Goal: Information Seeking & Learning: Learn about a topic

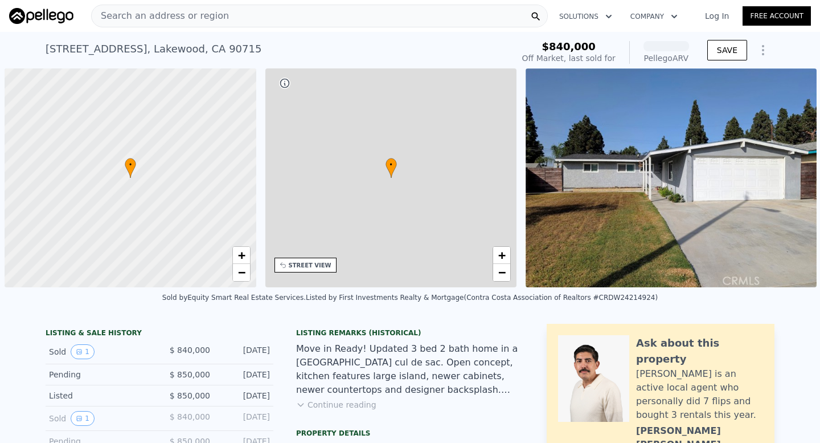
scroll to position [0, 5]
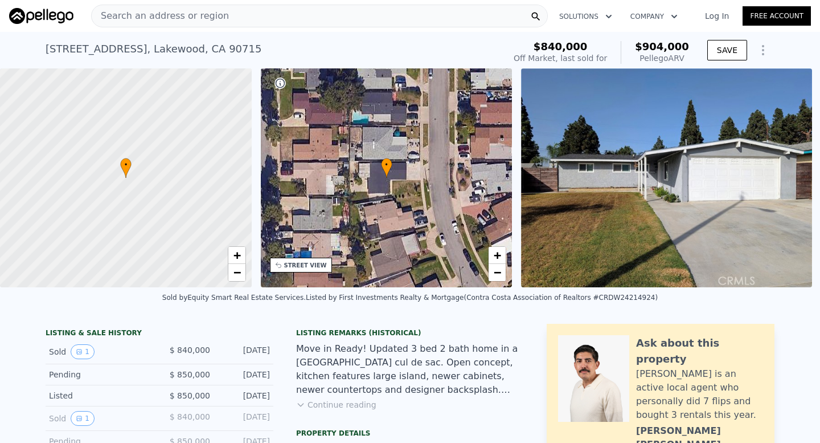
click at [193, 19] on span "Search an address or region" at bounding box center [160, 16] width 137 height 14
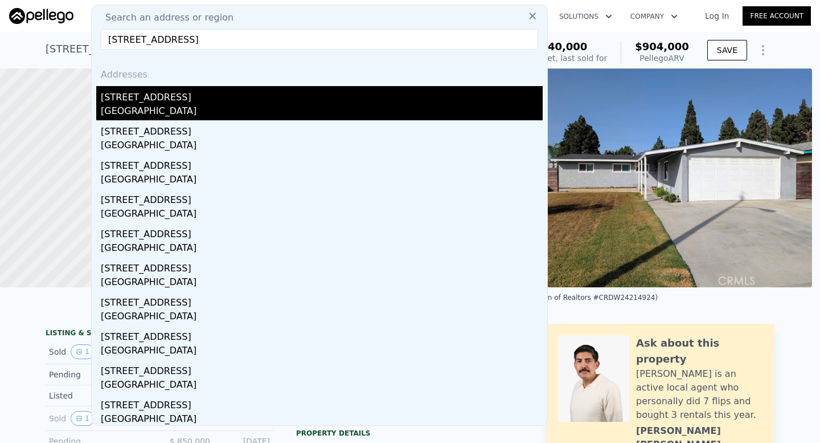
type input "[STREET_ADDRESS]"
click at [177, 92] on div "[STREET_ADDRESS]" at bounding box center [322, 95] width 442 height 18
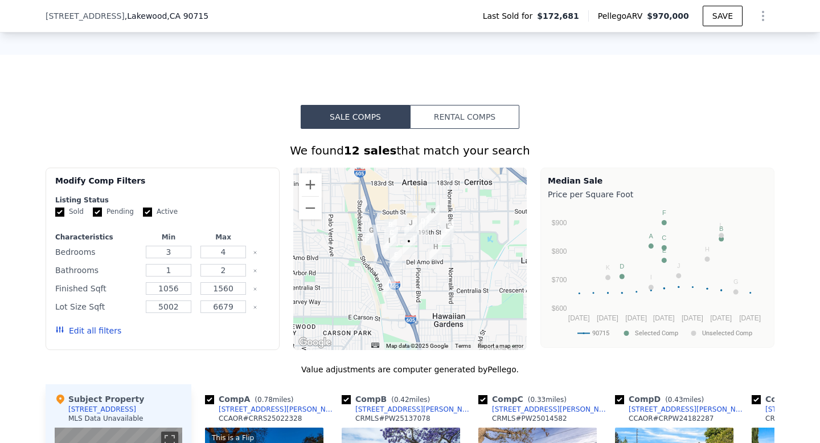
scroll to position [750, 0]
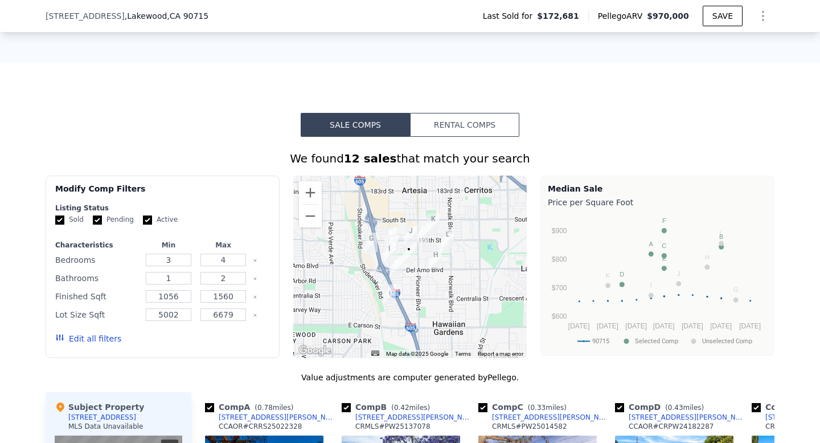
click at [419, 289] on div at bounding box center [410, 266] width 234 height 182
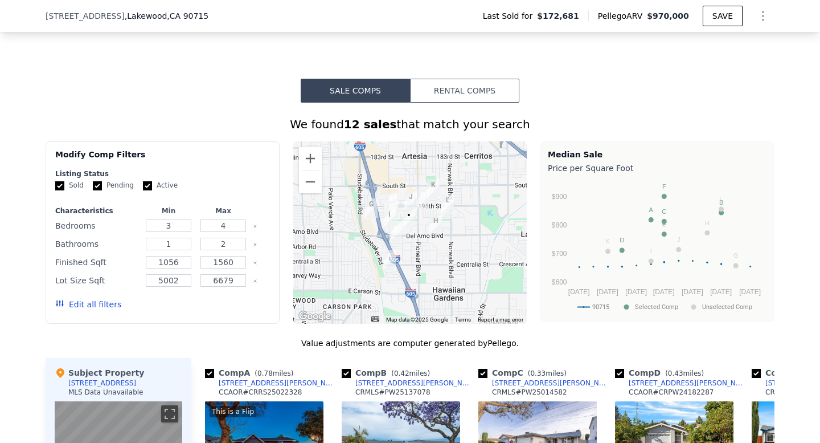
scroll to position [812, 0]
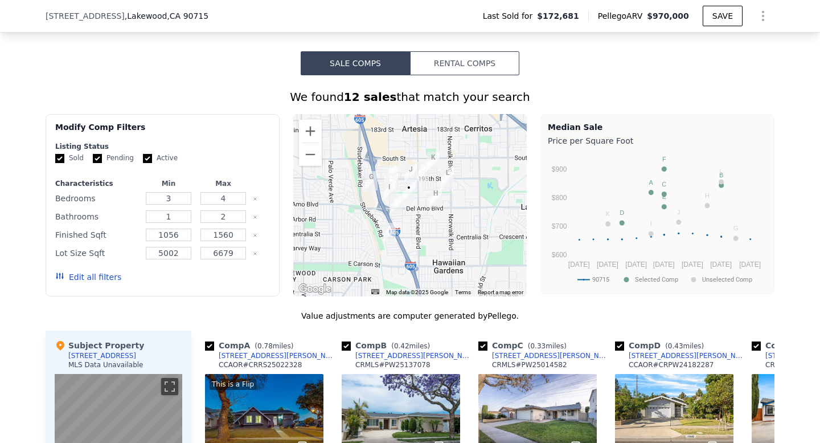
click at [412, 230] on div at bounding box center [410, 205] width 234 height 182
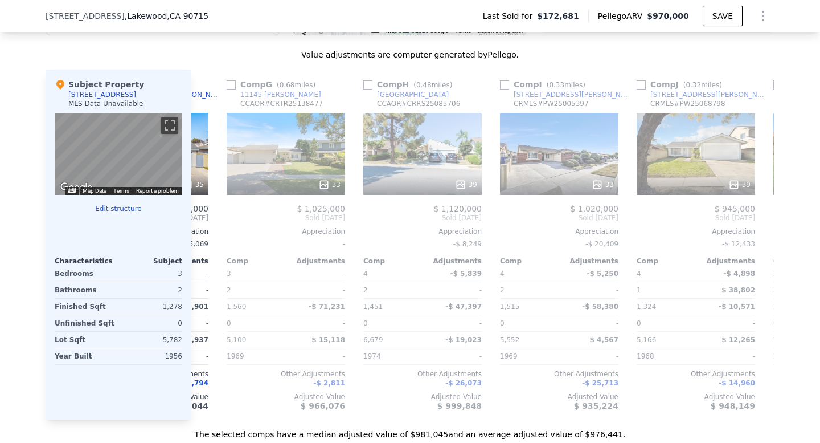
scroll to position [0, 0]
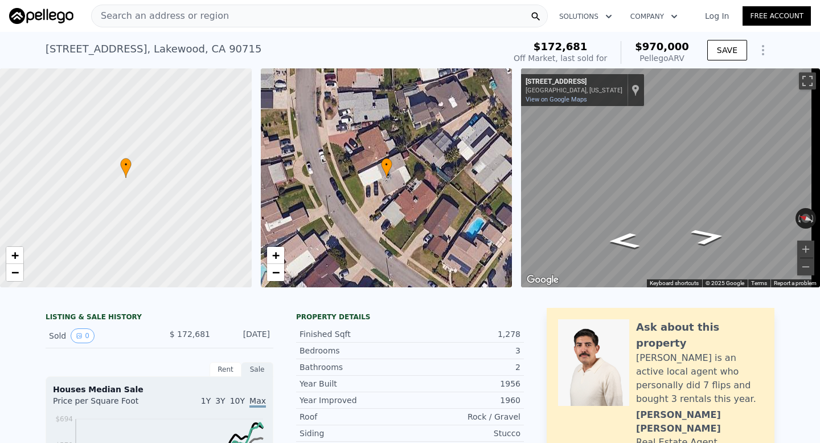
click at [251, 18] on div "Search an address or region" at bounding box center [319, 16] width 457 height 23
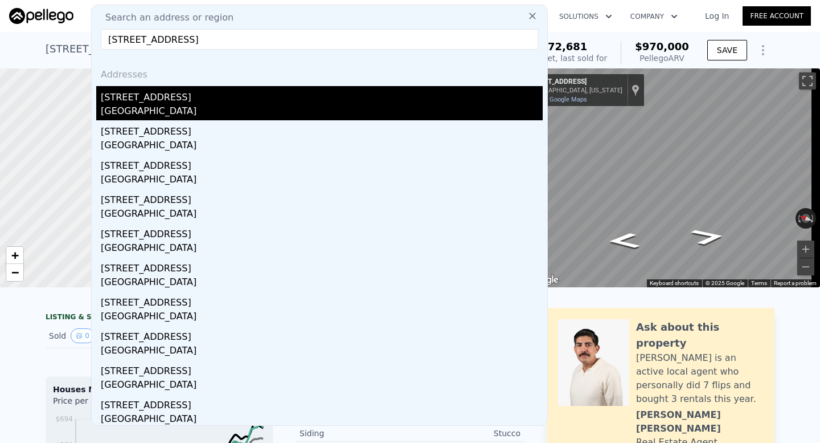
type input "[STREET_ADDRESS]"
click at [219, 92] on div "[STREET_ADDRESS]" at bounding box center [322, 95] width 442 height 18
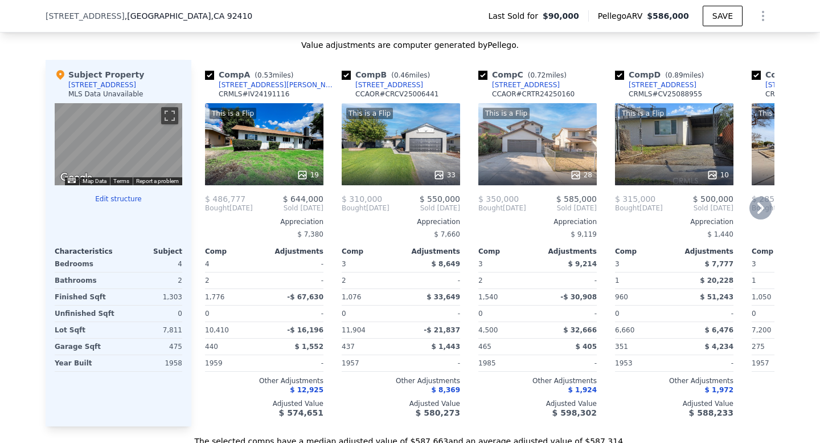
scroll to position [1091, 0]
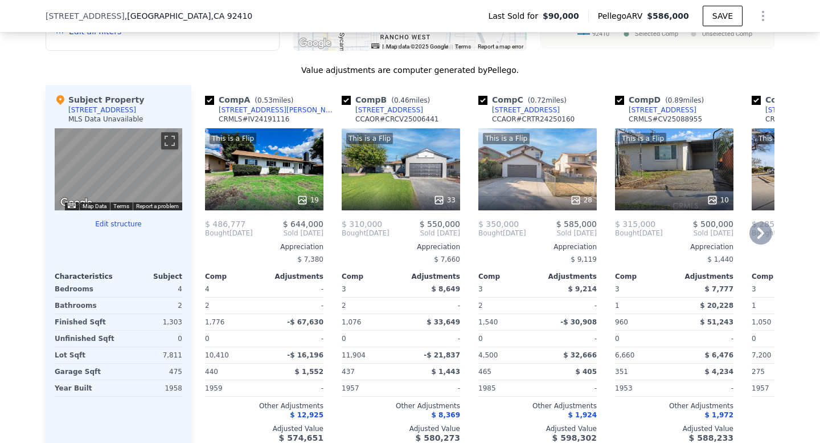
click at [282, 165] on div "This is a Flip 19" at bounding box center [264, 169] width 118 height 82
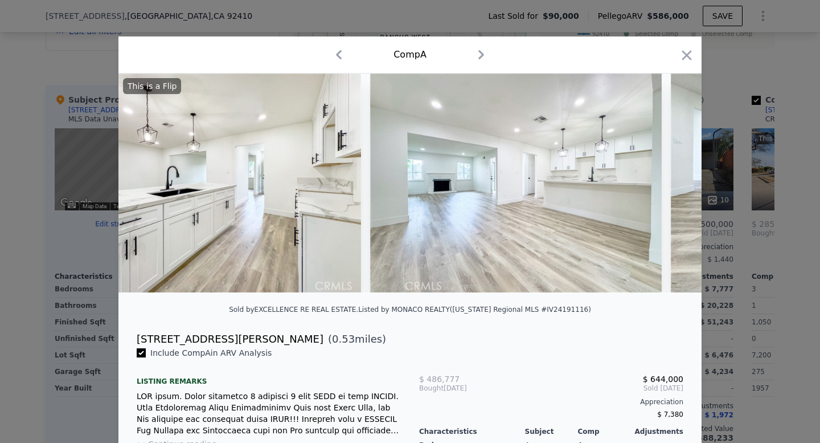
scroll to position [0, 1386]
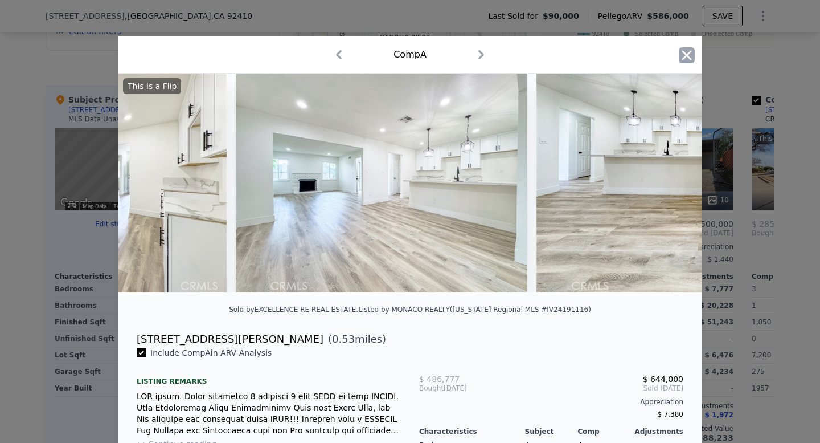
click at [687, 49] on icon "button" at bounding box center [687, 55] width 16 height 16
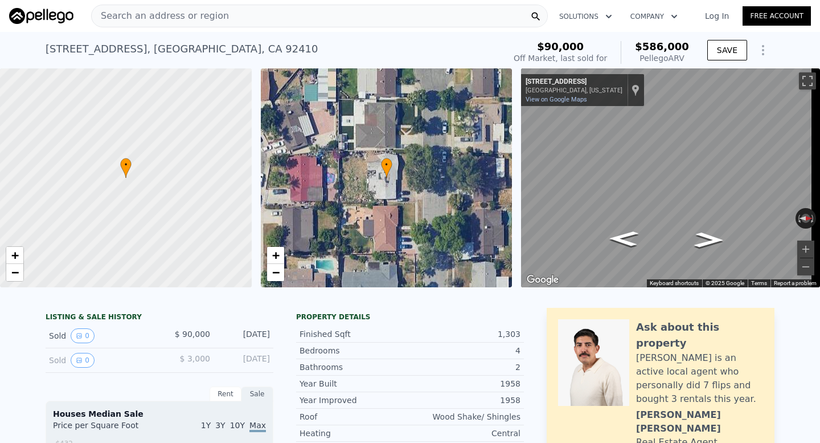
click at [181, 17] on span "Search an address or region" at bounding box center [160, 16] width 137 height 14
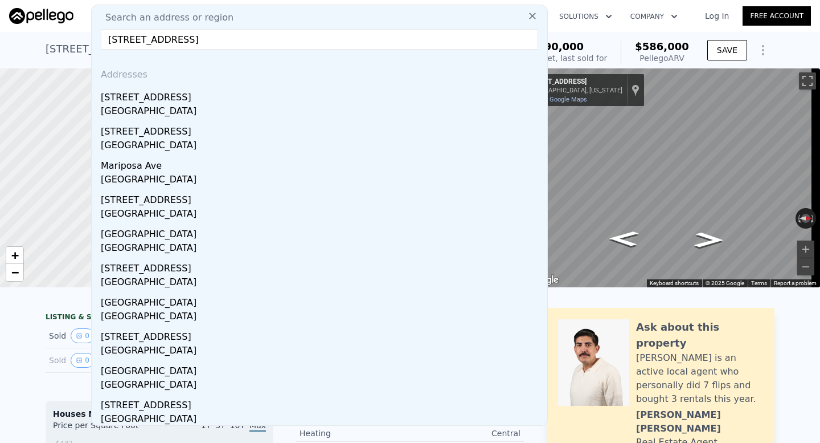
drag, startPoint x: 191, startPoint y: 42, endPoint x: 309, endPoint y: 43, distance: 117.9
click at [309, 43] on input "[STREET_ADDRESS]" at bounding box center [319, 39] width 437 height 21
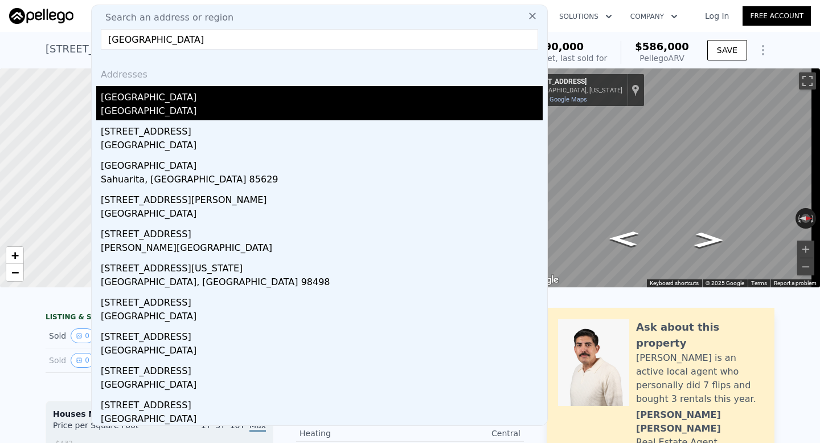
type input "[GEOGRAPHIC_DATA]"
click at [287, 93] on div "[GEOGRAPHIC_DATA]" at bounding box center [322, 95] width 442 height 18
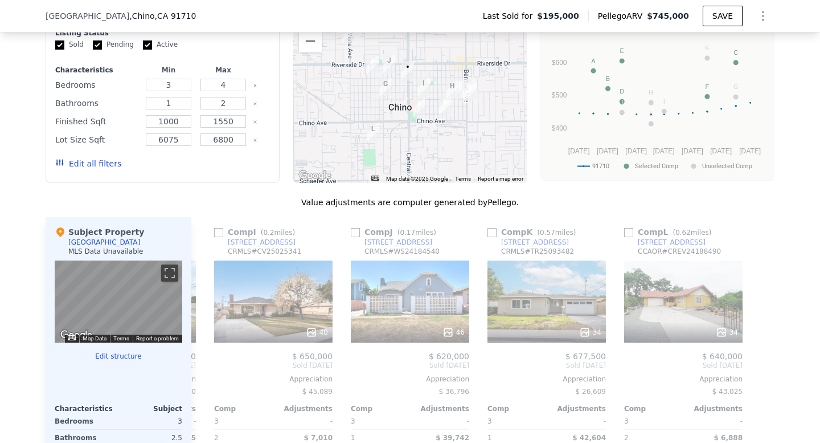
scroll to position [984, 0]
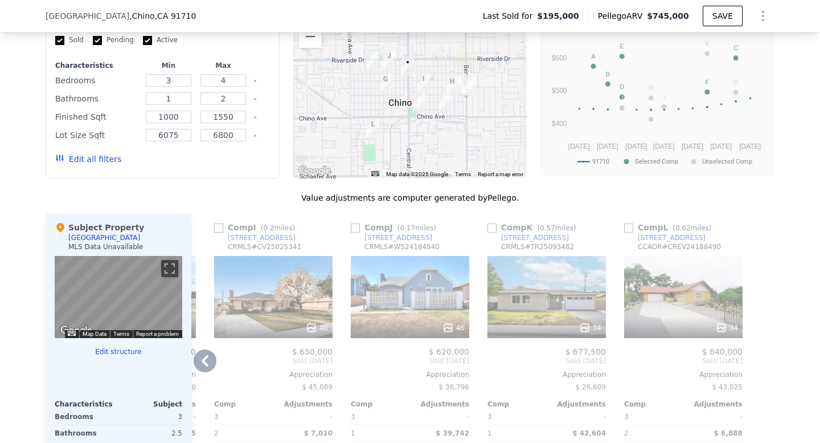
click at [541, 338] on div at bounding box center [547, 327] width 118 height 21
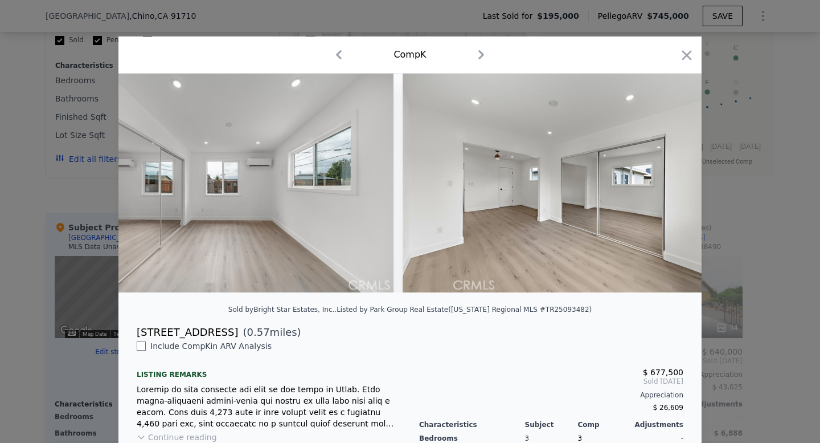
scroll to position [0, 5554]
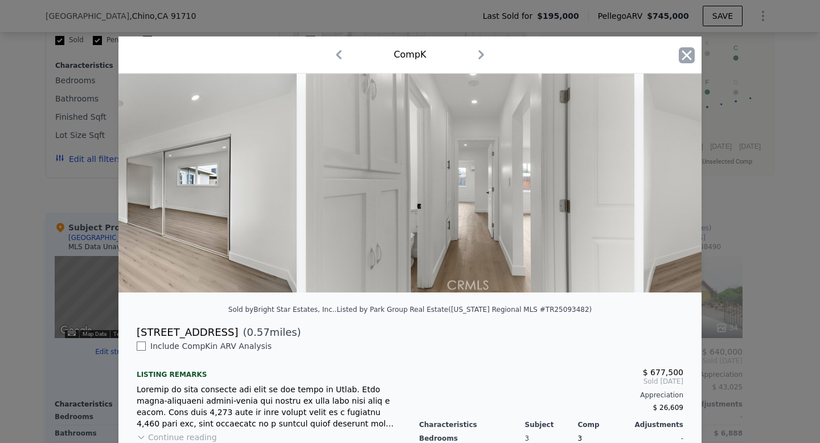
click at [686, 55] on icon "button" at bounding box center [687, 55] width 16 height 16
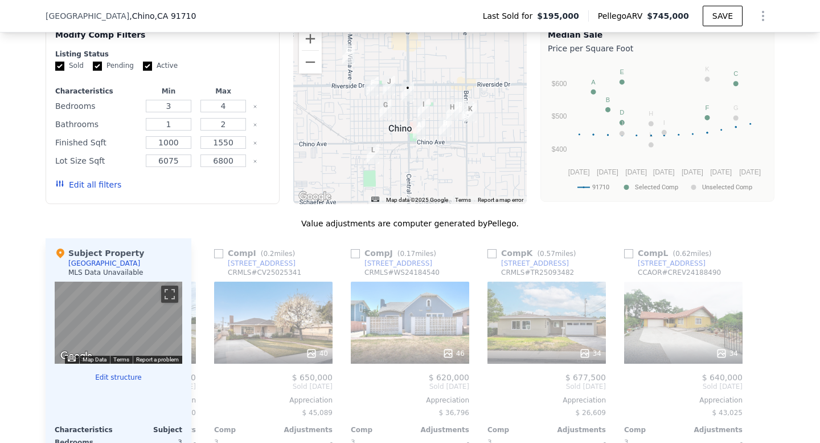
scroll to position [958, 0]
click at [404, 130] on div at bounding box center [410, 113] width 234 height 182
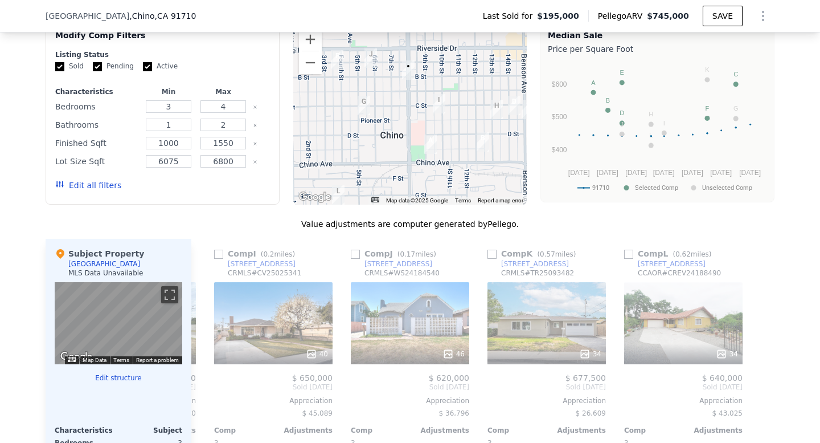
click at [394, 121] on div at bounding box center [410, 113] width 234 height 182
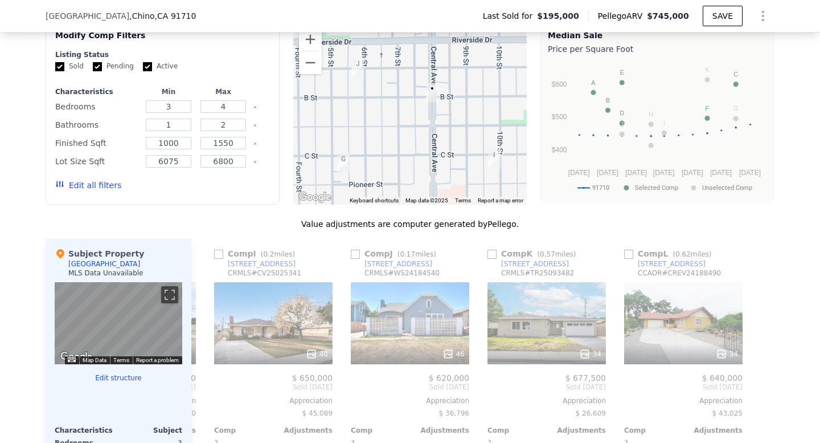
drag, startPoint x: 400, startPoint y: 112, endPoint x: 416, endPoint y: 172, distance: 61.8
click at [416, 172] on div at bounding box center [410, 113] width 234 height 182
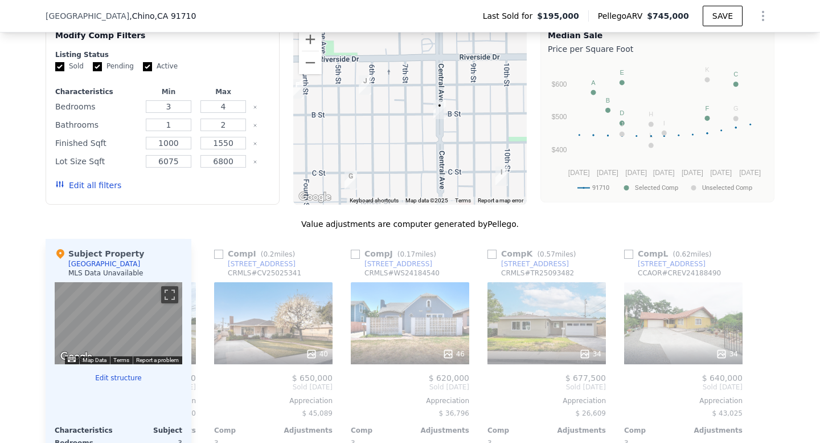
click at [441, 150] on div at bounding box center [410, 113] width 234 height 182
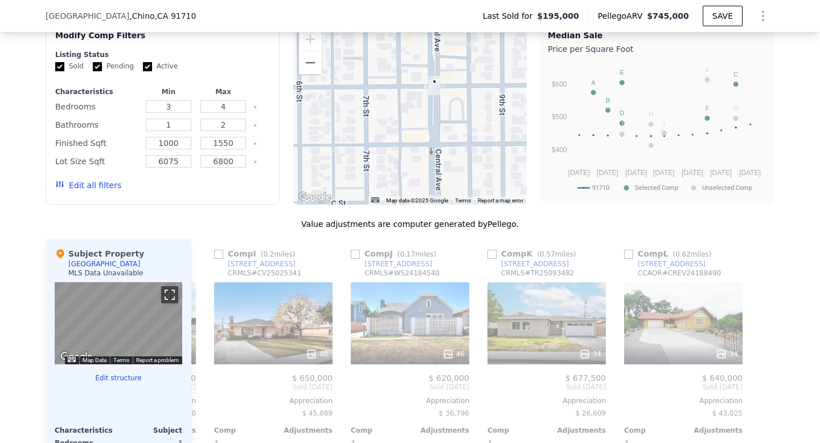
click at [166, 302] on button "Toggle fullscreen view" at bounding box center [169, 294] width 17 height 17
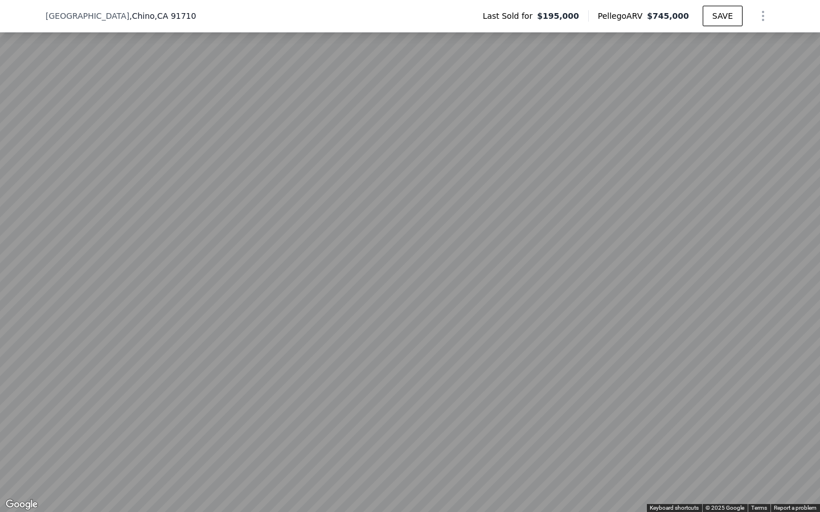
click at [807, 14] on button "Toggle fullscreen view" at bounding box center [807, 12] width 17 height 17
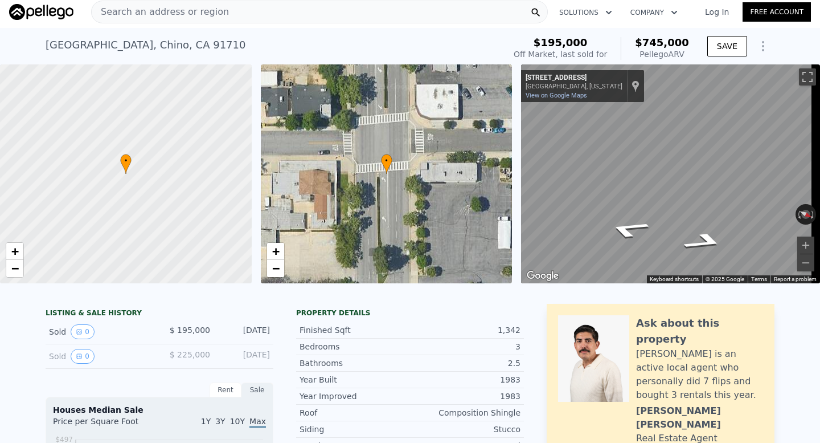
scroll to position [0, 0]
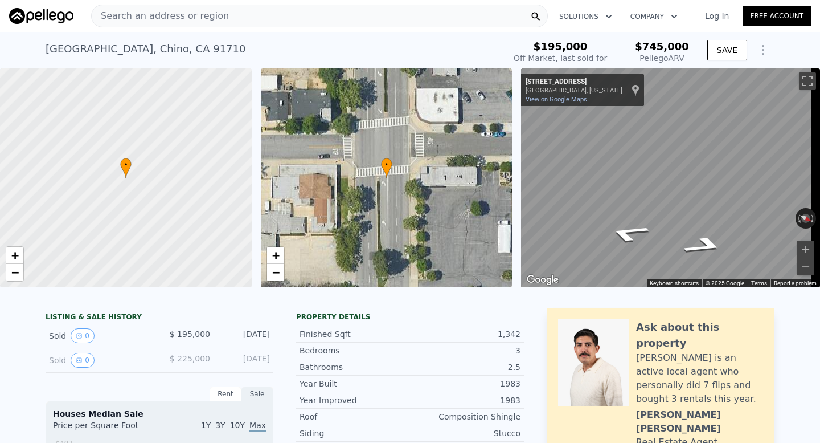
click at [163, 24] on div "Search an address or region" at bounding box center [160, 16] width 137 height 22
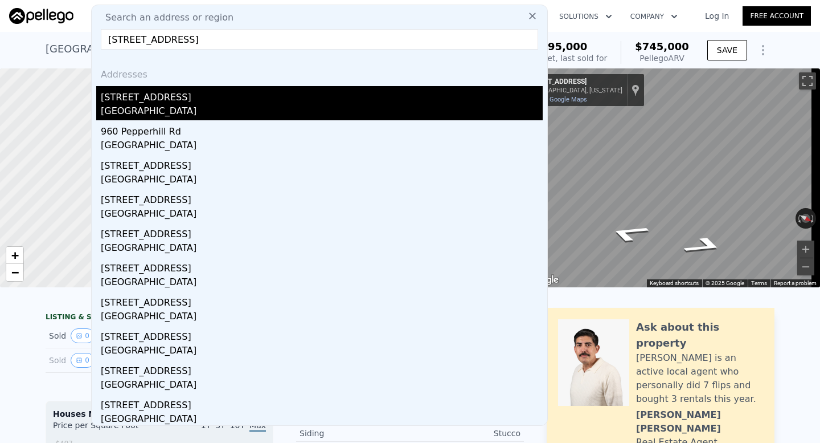
type input "[STREET_ADDRESS]"
click at [264, 95] on div "[STREET_ADDRESS]" at bounding box center [322, 95] width 442 height 18
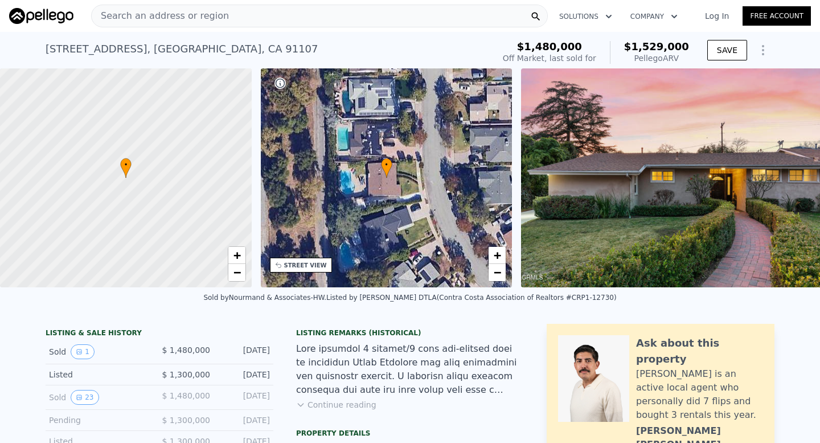
click at [219, 23] on div "Search an address or region" at bounding box center [319, 16] width 457 height 23
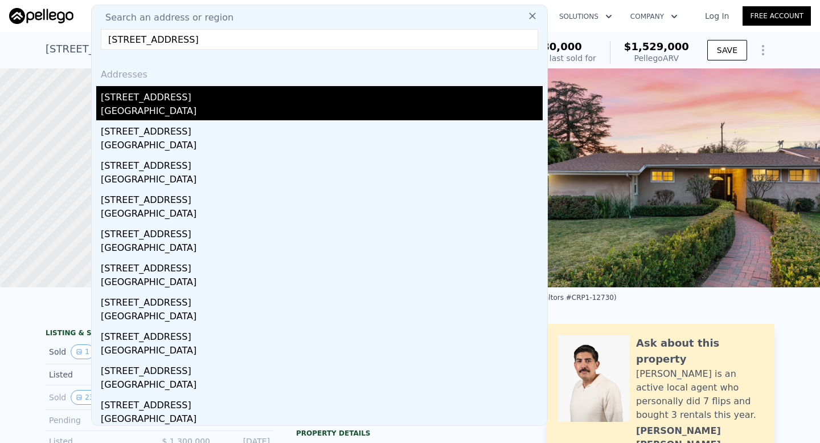
type input "[STREET_ADDRESS]"
click at [238, 92] on div "[STREET_ADDRESS]" at bounding box center [322, 95] width 442 height 18
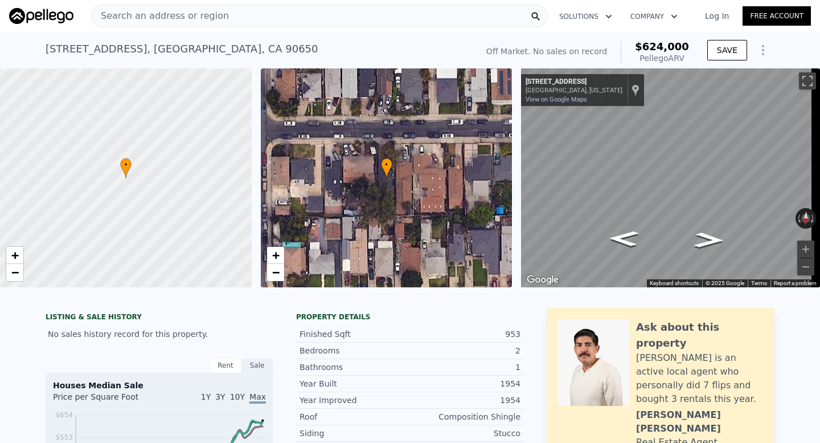
click at [215, 9] on span "Search an address or region" at bounding box center [160, 16] width 137 height 14
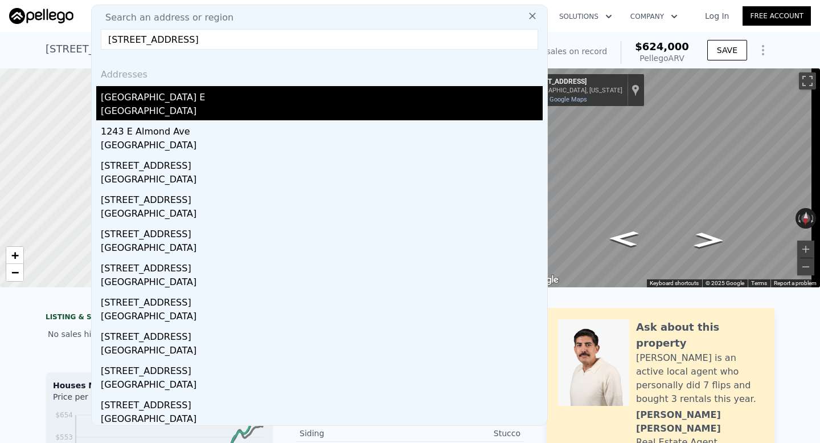
type input "[STREET_ADDRESS]"
click at [207, 89] on div "[GEOGRAPHIC_DATA] E" at bounding box center [322, 95] width 442 height 18
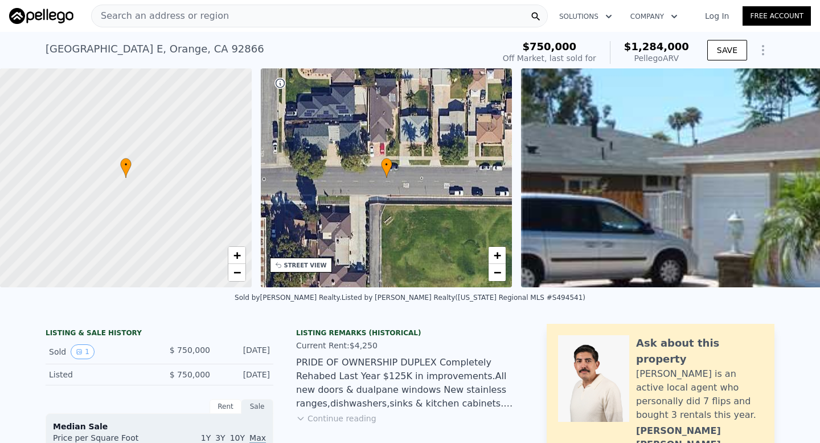
click at [654, 52] on div "Pellego ARV" at bounding box center [656, 57] width 65 height 11
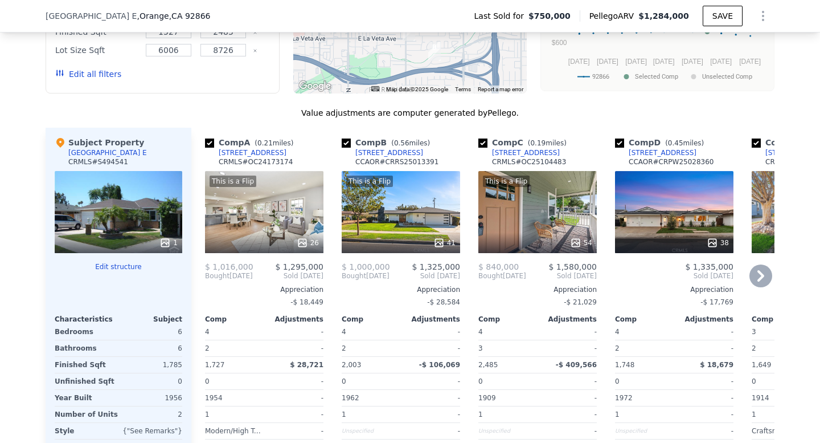
scroll to position [986, 0]
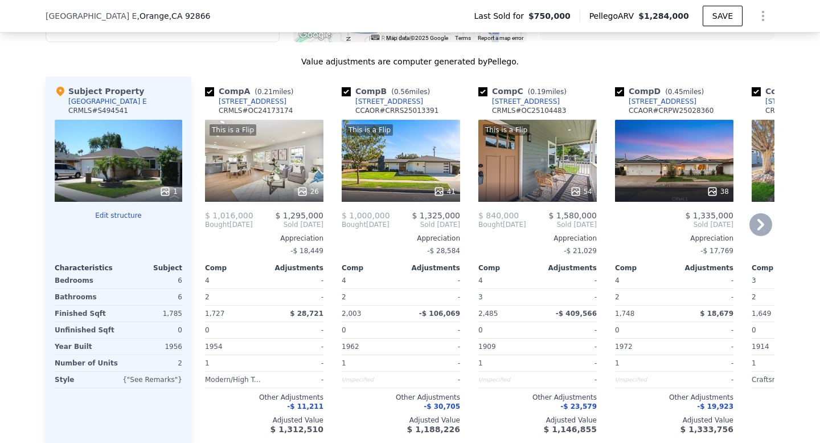
click at [275, 190] on div at bounding box center [264, 191] width 118 height 21
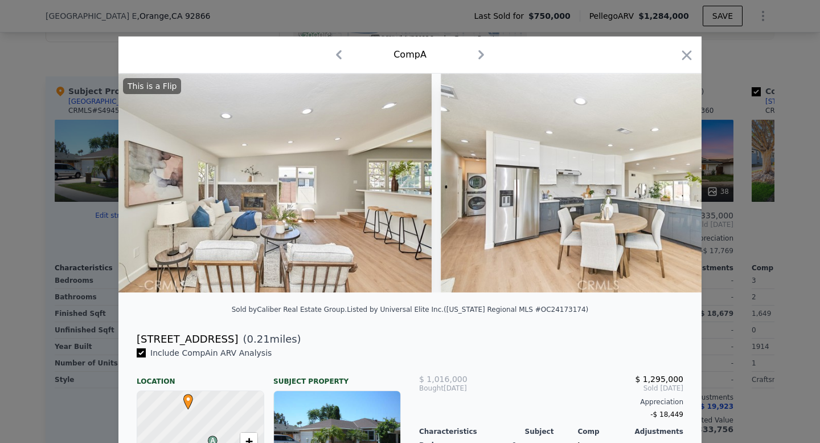
scroll to position [0, 2146]
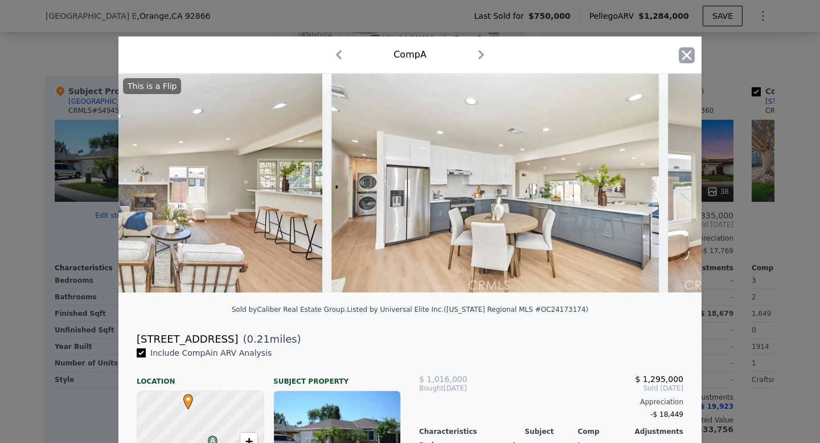
click at [679, 62] on icon "button" at bounding box center [687, 55] width 16 height 16
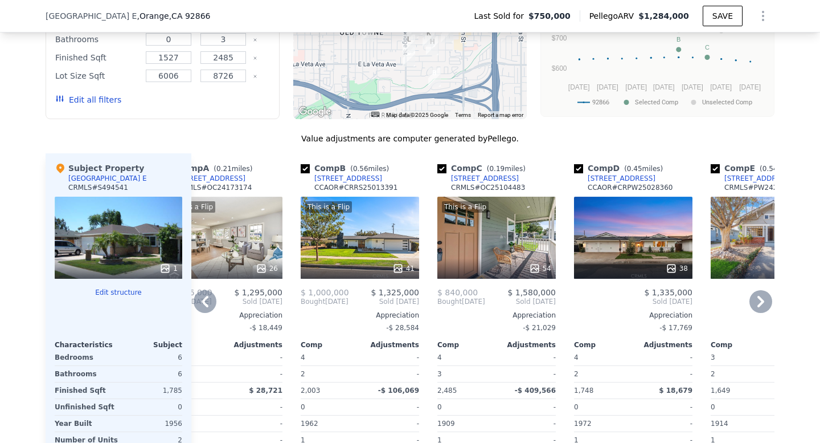
scroll to position [910, 0]
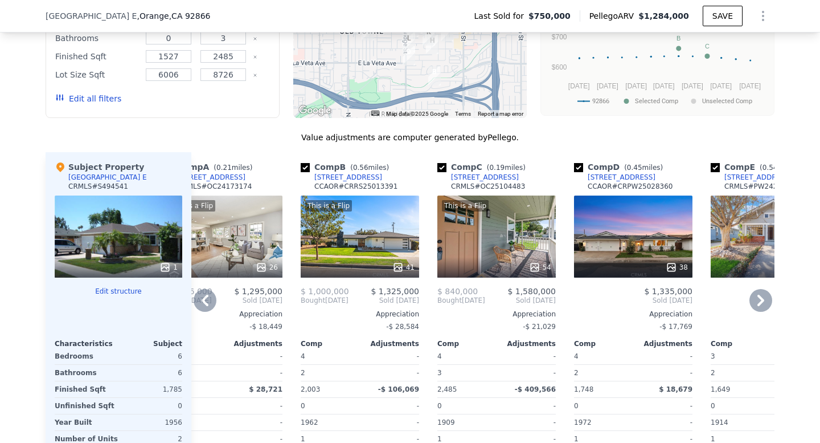
click at [626, 231] on div "38" at bounding box center [633, 236] width 118 height 82
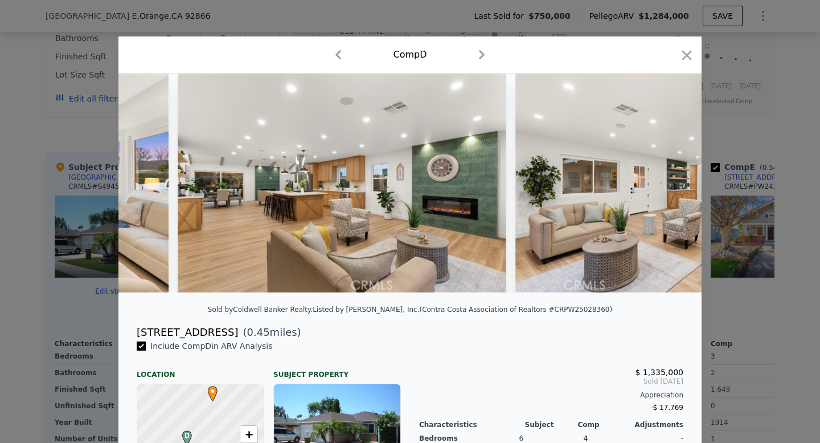
scroll to position [0, 1634]
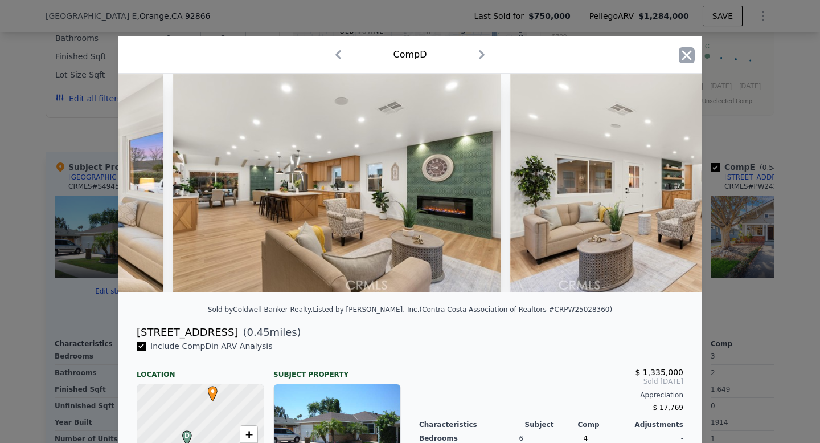
click at [683, 52] on icon "button" at bounding box center [687, 55] width 16 height 16
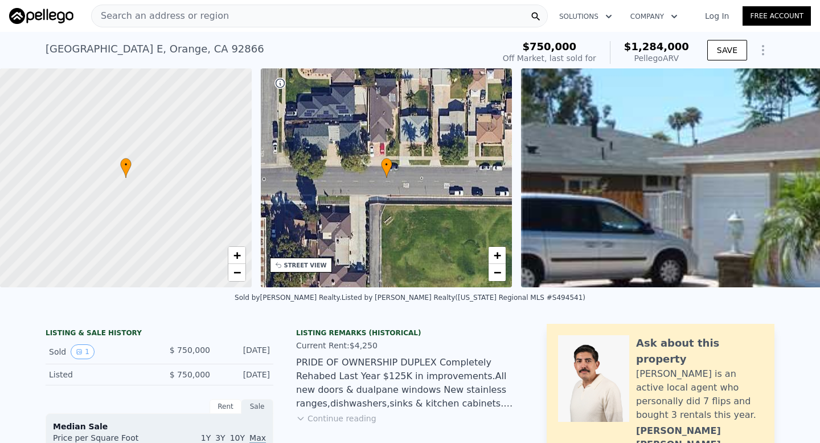
click at [223, 17] on div "Search an address or region" at bounding box center [319, 16] width 457 height 23
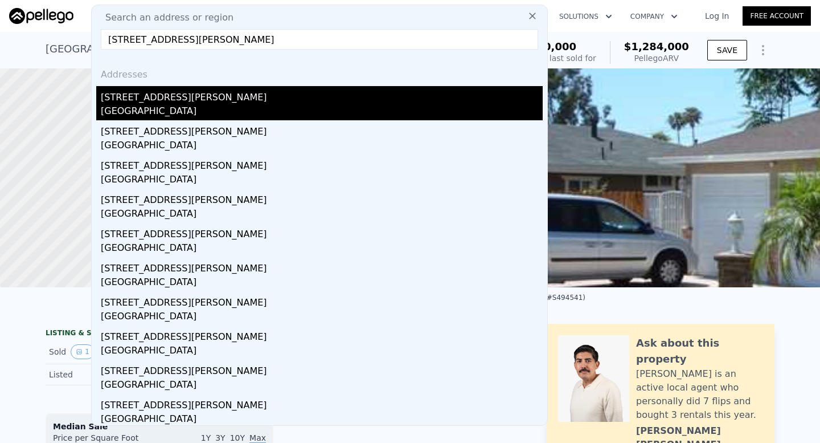
type input "[STREET_ADDRESS][PERSON_NAME]"
click at [189, 108] on div "[GEOGRAPHIC_DATA]" at bounding box center [322, 112] width 442 height 16
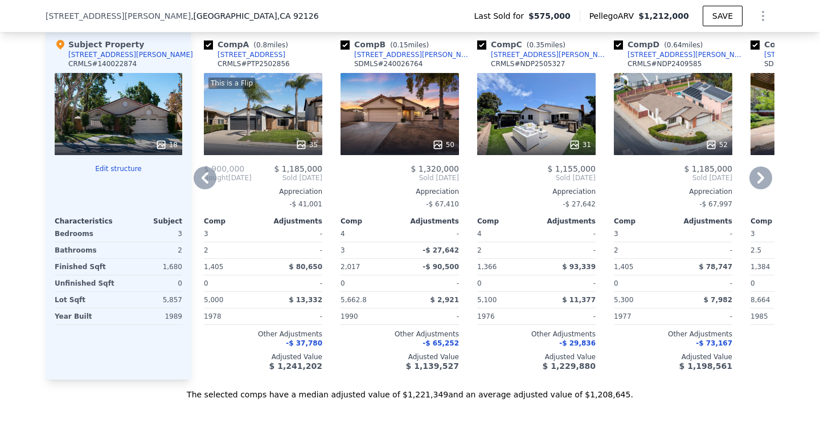
scroll to position [1221, 0]
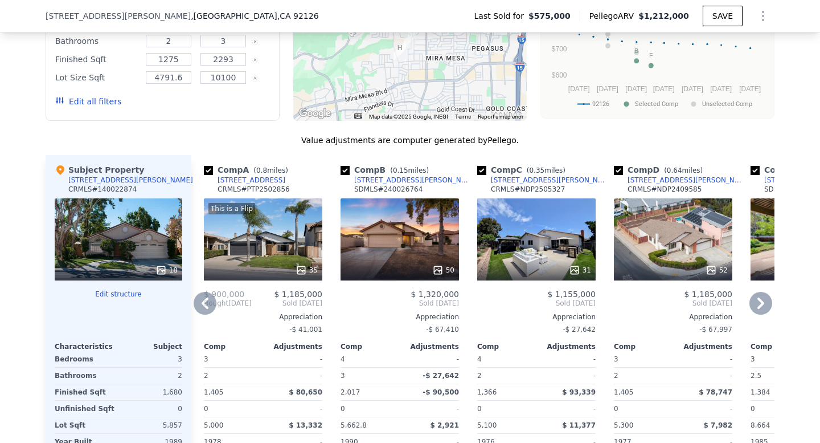
click at [405, 266] on div "50" at bounding box center [400, 239] width 118 height 82
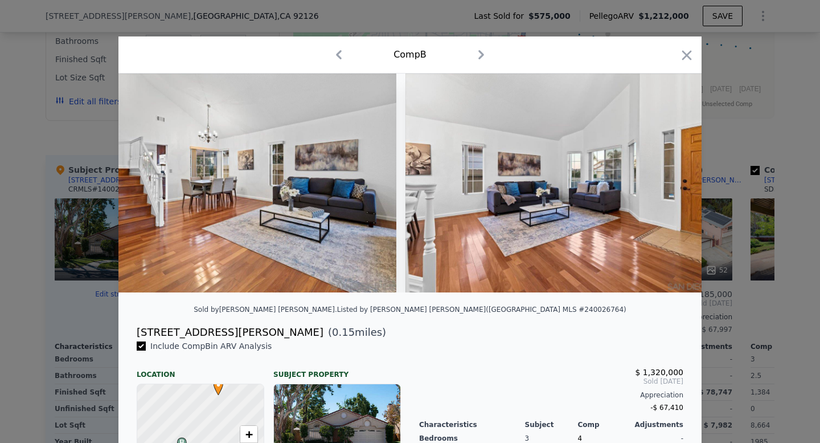
scroll to position [0, 1902]
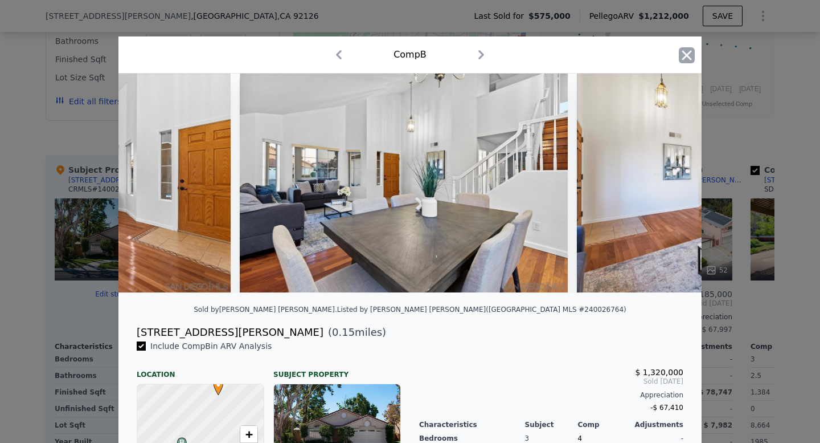
click at [681, 58] on icon "button" at bounding box center [687, 55] width 16 height 16
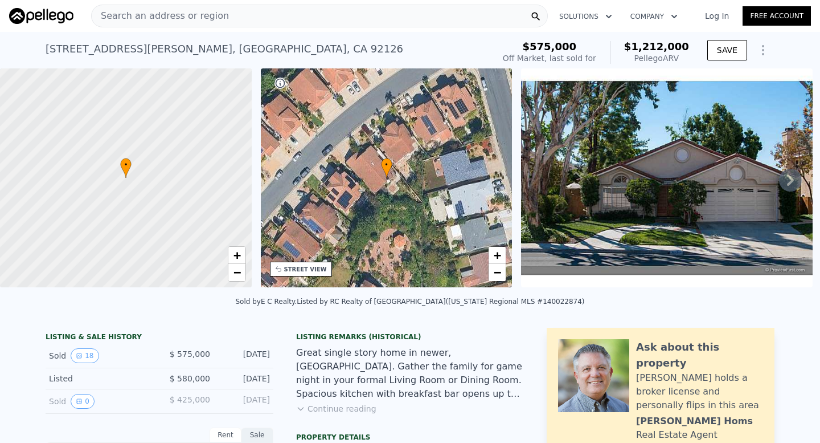
click at [252, 6] on div "Search an address or region" at bounding box center [319, 16] width 457 height 23
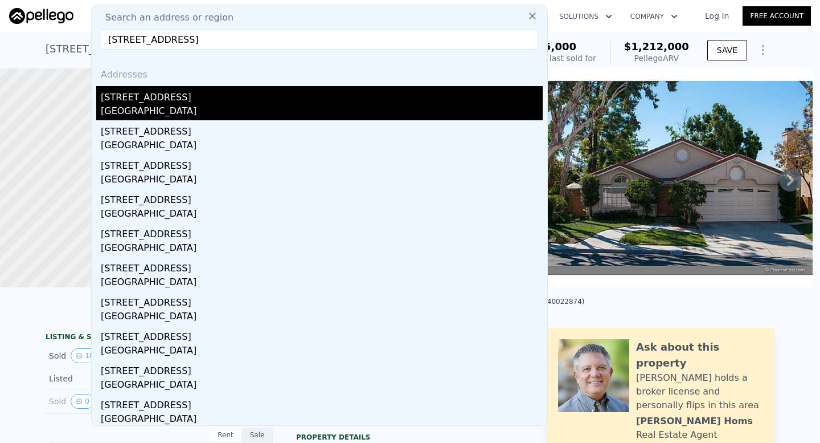
type input "[STREET_ADDRESS]"
click at [232, 103] on div "[STREET_ADDRESS]" at bounding box center [322, 95] width 442 height 18
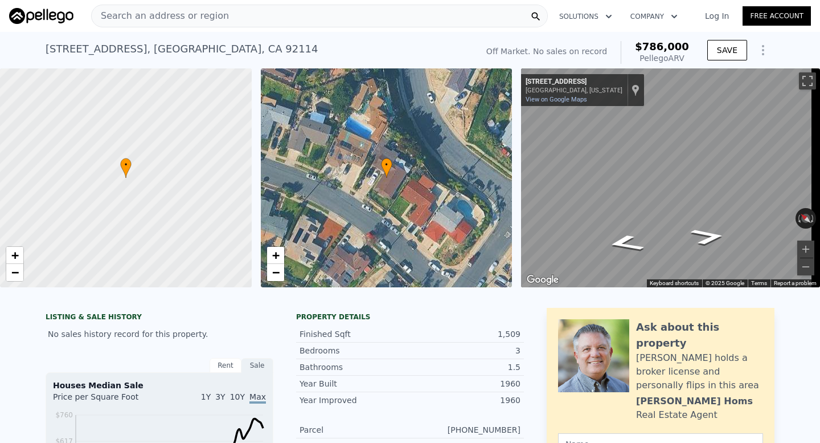
click at [359, 216] on div "• + −" at bounding box center [387, 177] width 252 height 219
click at [276, 280] on link "−" at bounding box center [275, 272] width 17 height 17
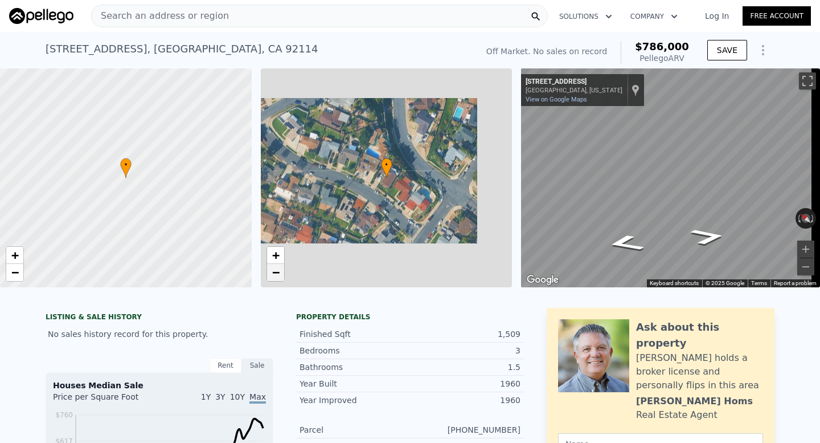
click at [276, 280] on link "−" at bounding box center [275, 272] width 17 height 17
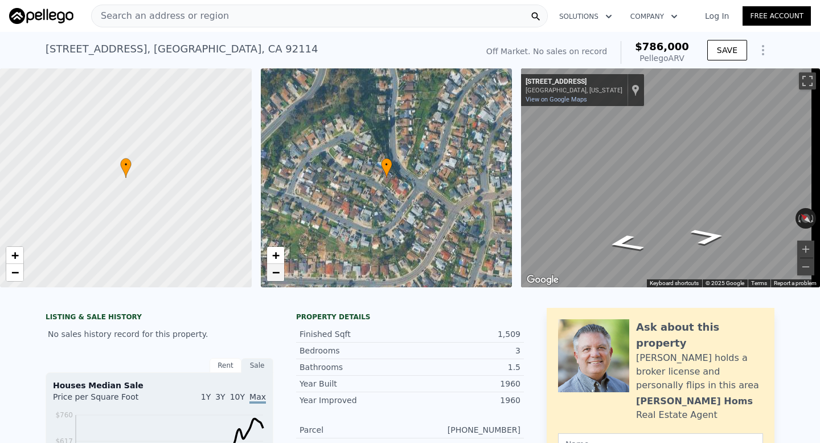
click at [276, 280] on link "−" at bounding box center [275, 272] width 17 height 17
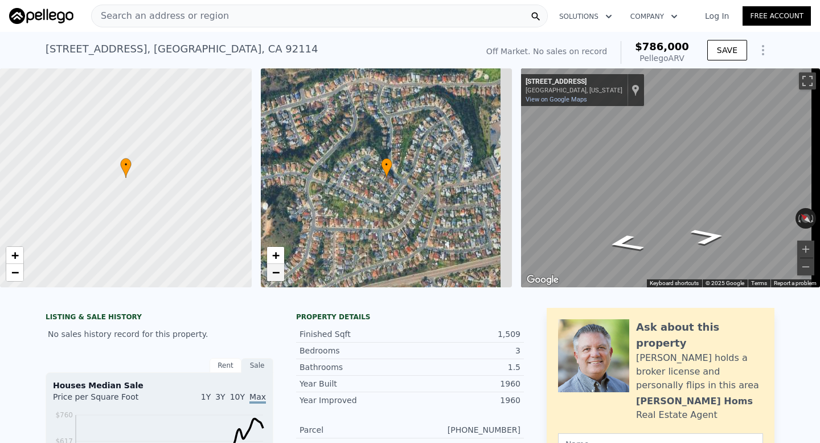
click at [276, 280] on link "−" at bounding box center [275, 272] width 17 height 17
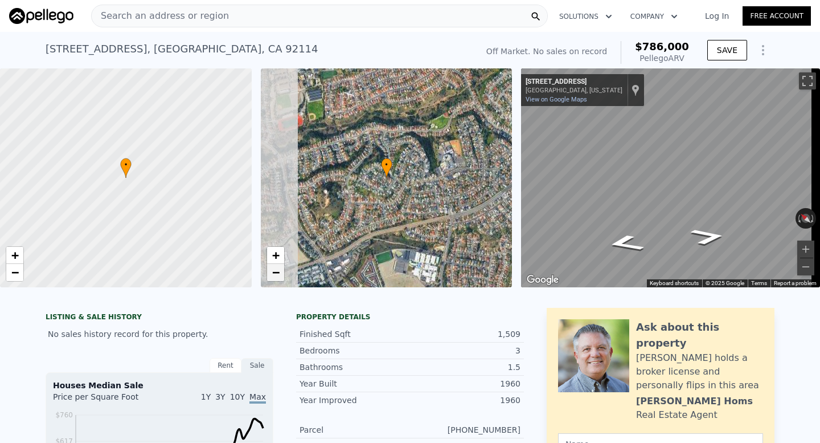
click at [276, 280] on link "−" at bounding box center [275, 272] width 17 height 17
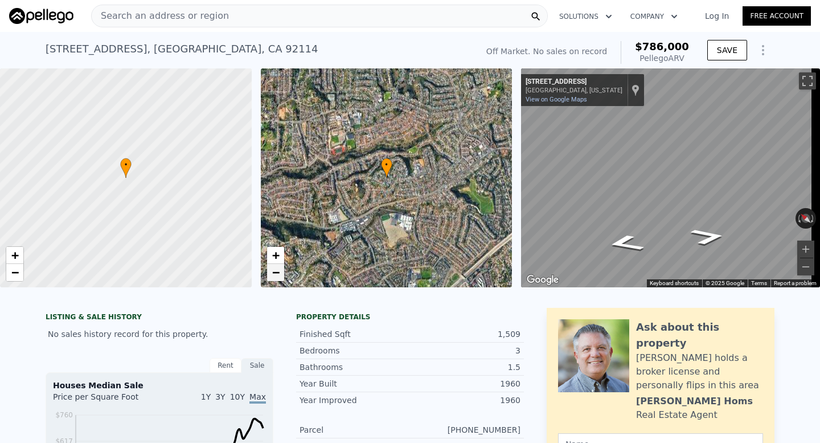
click at [277, 269] on span "−" at bounding box center [275, 272] width 7 height 14
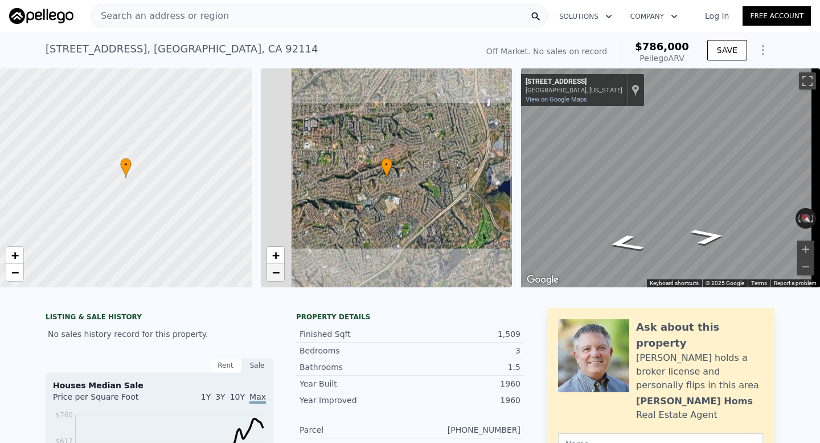
click at [277, 269] on span "−" at bounding box center [275, 272] width 7 height 14
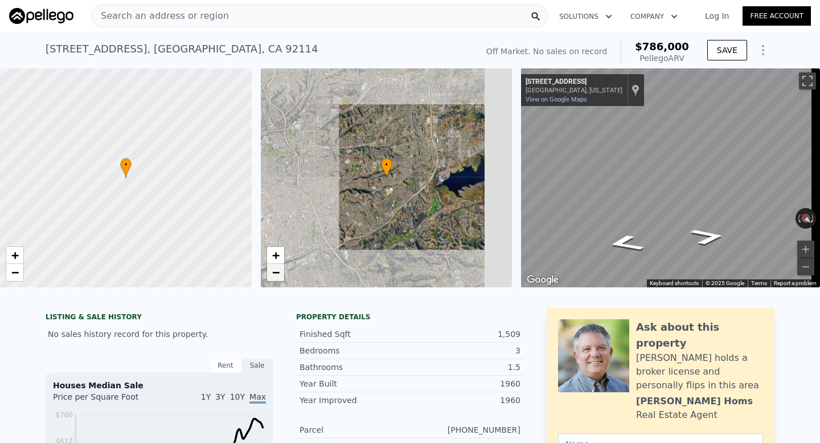
click at [277, 269] on span "−" at bounding box center [275, 272] width 7 height 14
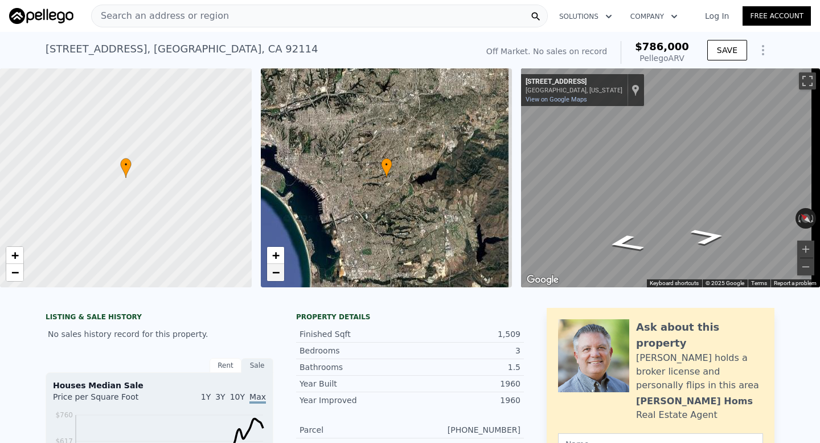
click at [277, 269] on span "−" at bounding box center [275, 272] width 7 height 14
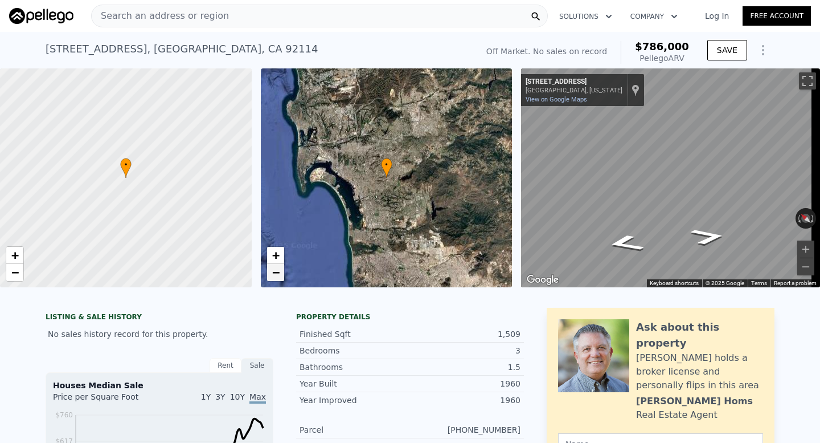
click at [277, 269] on span "−" at bounding box center [275, 272] width 7 height 14
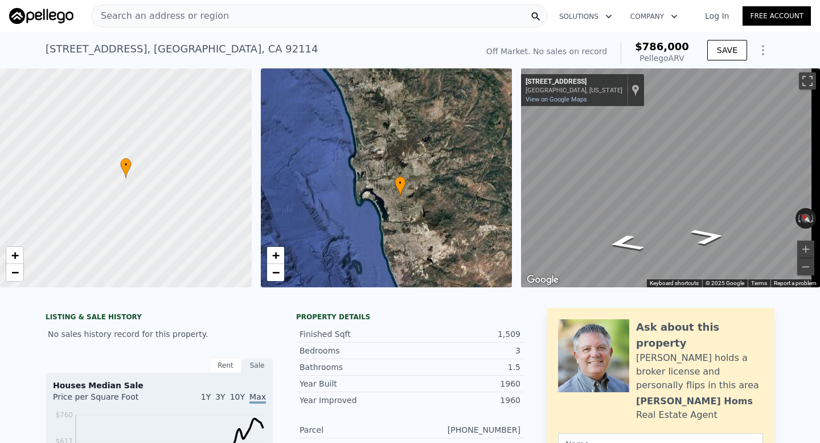
drag, startPoint x: 383, startPoint y: 122, endPoint x: 397, endPoint y: 141, distance: 22.8
click at [397, 141] on div "• + −" at bounding box center [387, 177] width 252 height 219
